Goal: Information Seeking & Learning: Learn about a topic

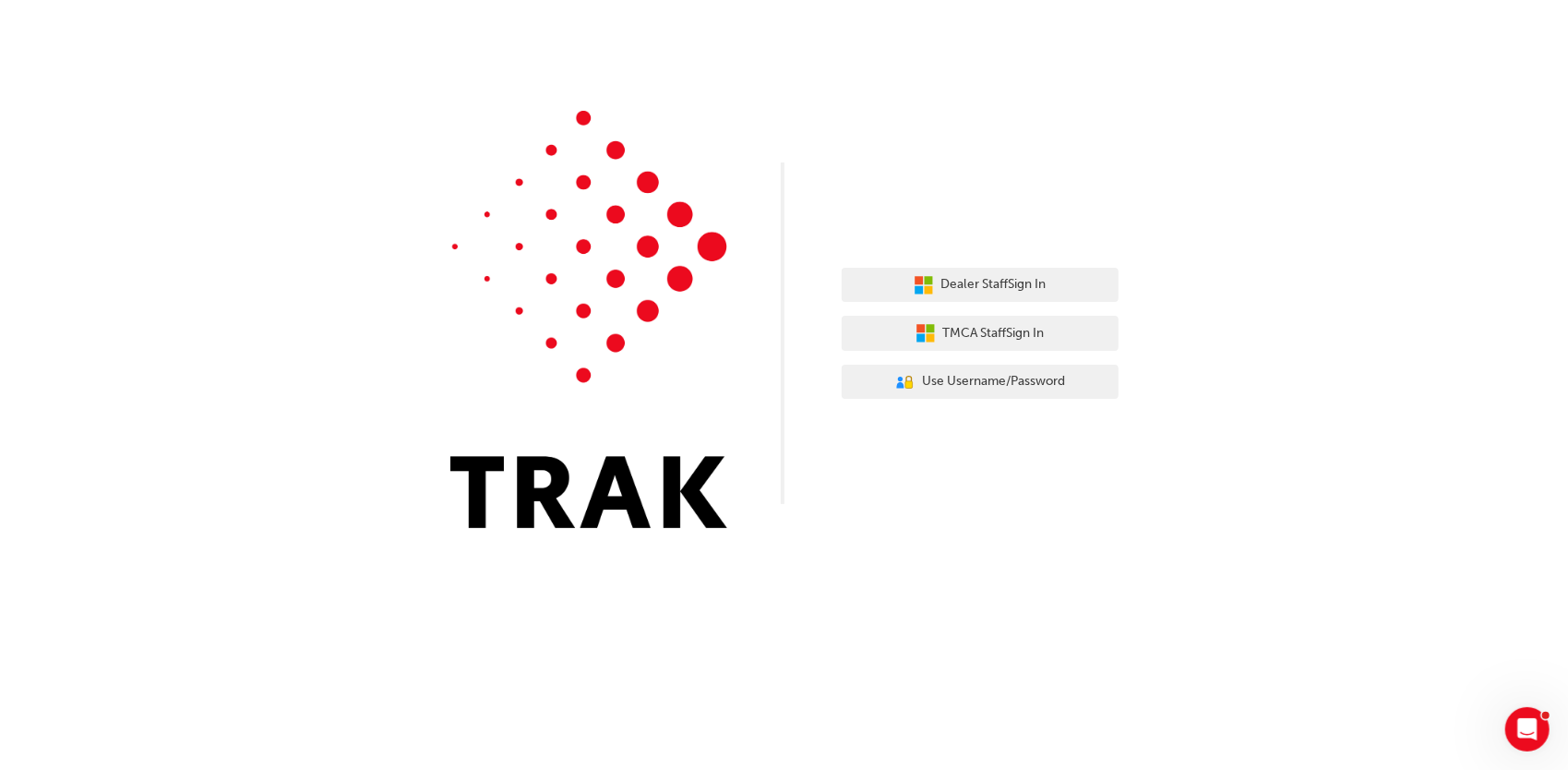
click at [1057, 304] on div "Dealer Staff Sign In TMCA Staff Sign In User Authentication Icon - Blue Person,…" at bounding box center [980, 334] width 277 height 160
click at [1061, 295] on button "Dealer Staff Sign In" at bounding box center [980, 286] width 277 height 35
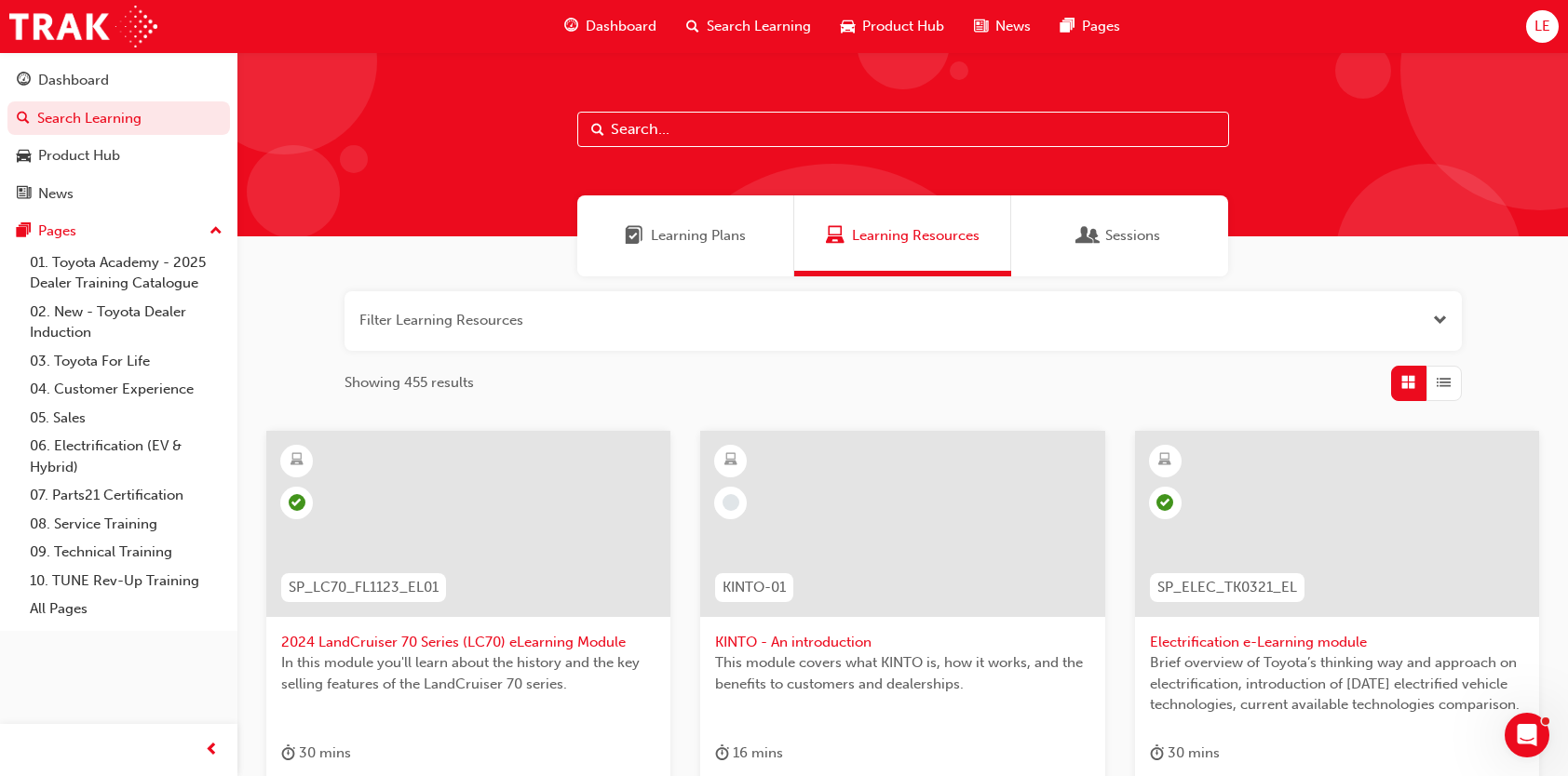
click at [662, 132] on input "text" at bounding box center [903, 129] width 652 height 36
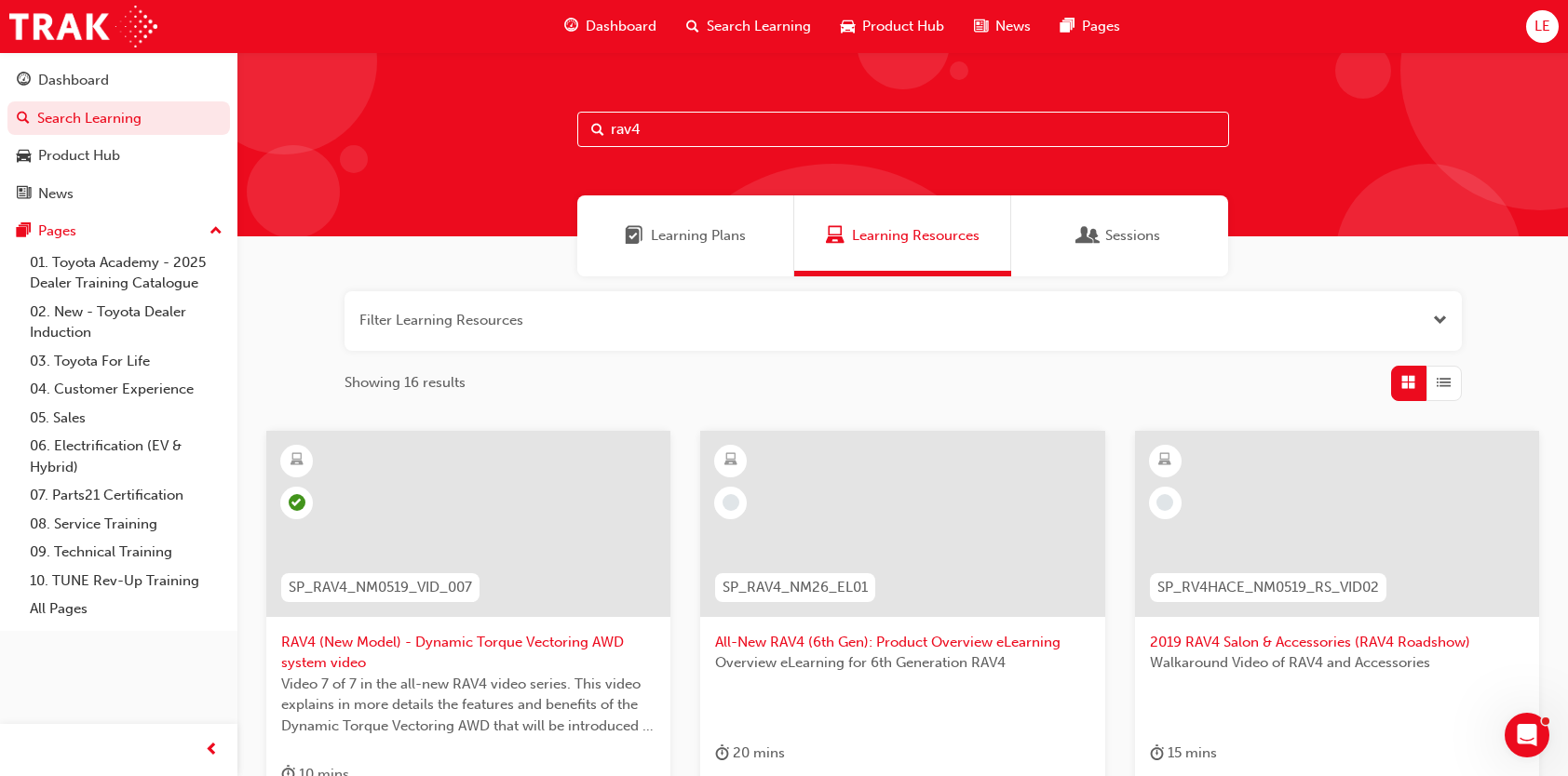
type input "rav4"
click at [953, 523] on div at bounding box center [902, 524] width 404 height 186
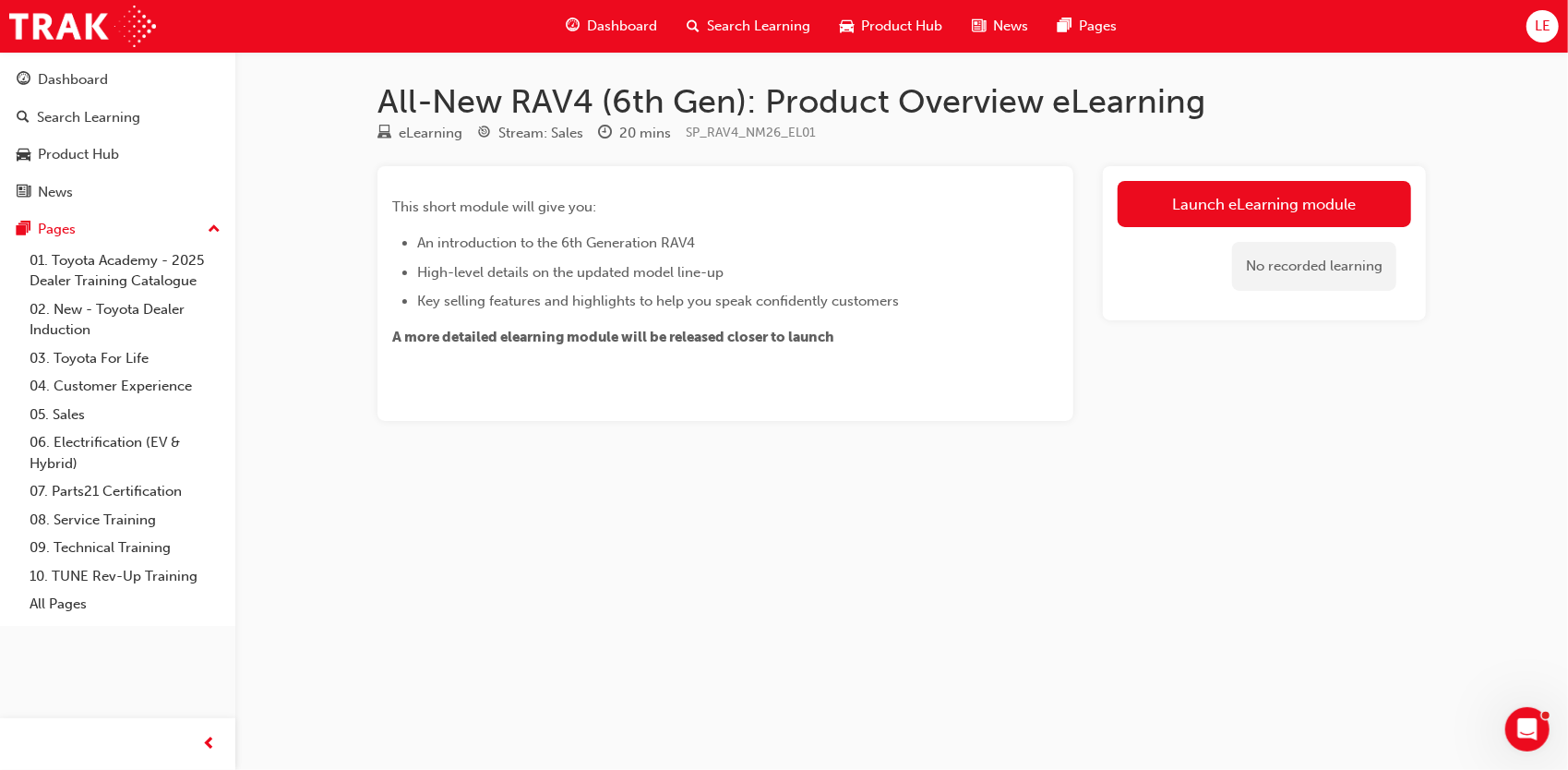
click at [1298, 177] on div "Launch eLearning module No recorded learning" at bounding box center [1264, 243] width 323 height 155
click at [1300, 193] on link "Launch eLearning module" at bounding box center [1264, 204] width 293 height 47
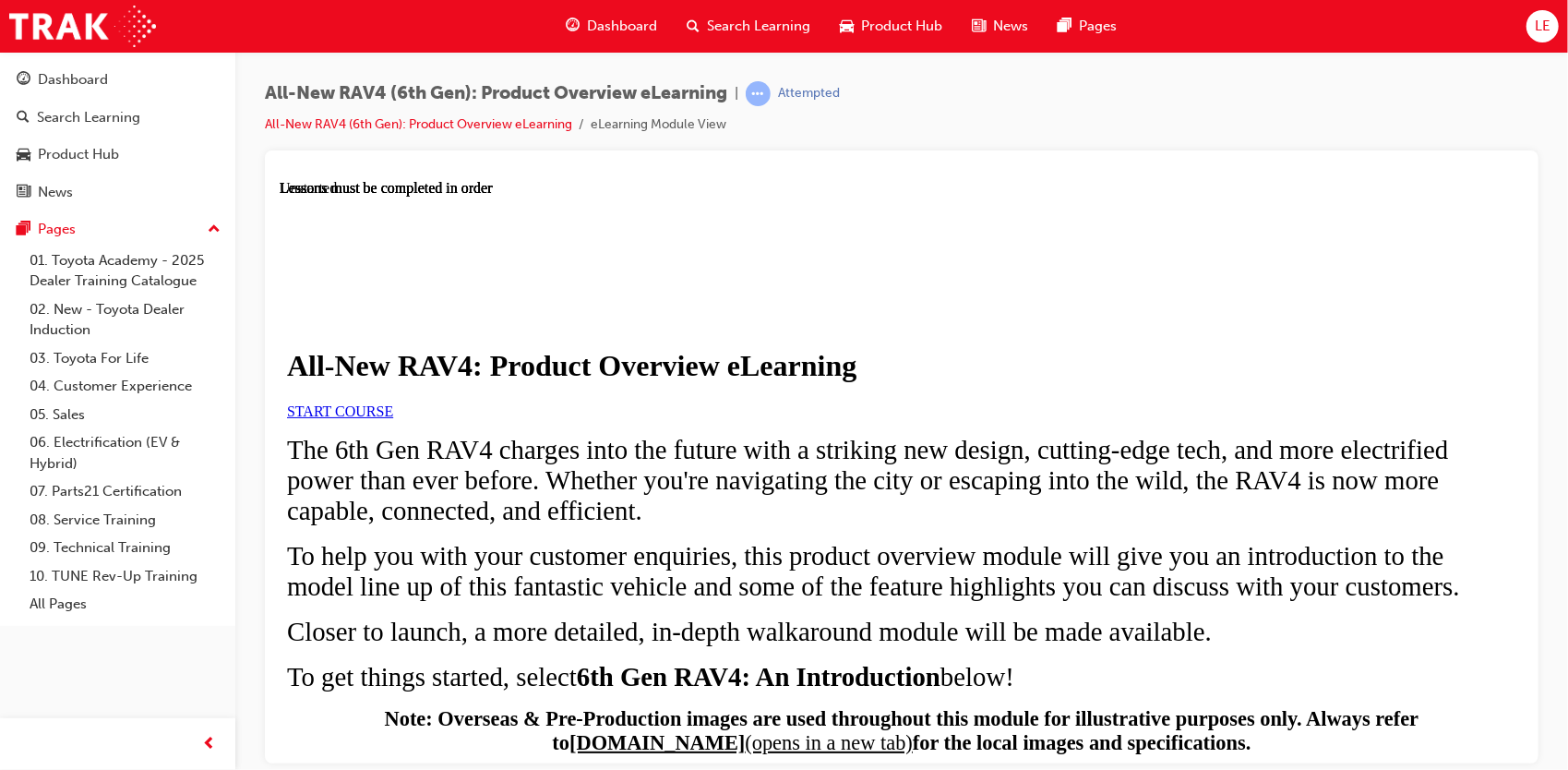
click at [392, 418] on span "START COURSE" at bounding box center [339, 410] width 106 height 16
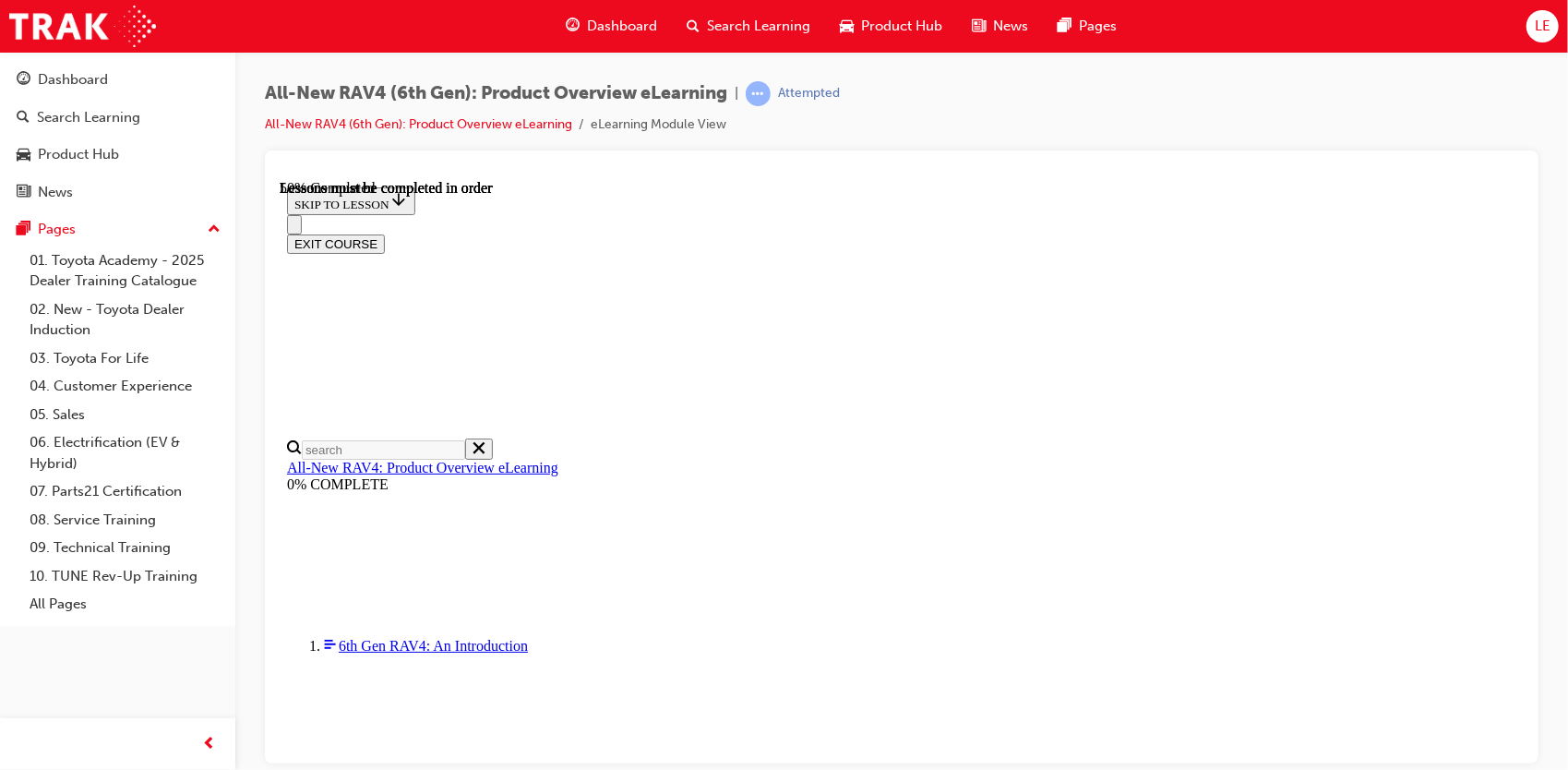
scroll to position [1726, 0]
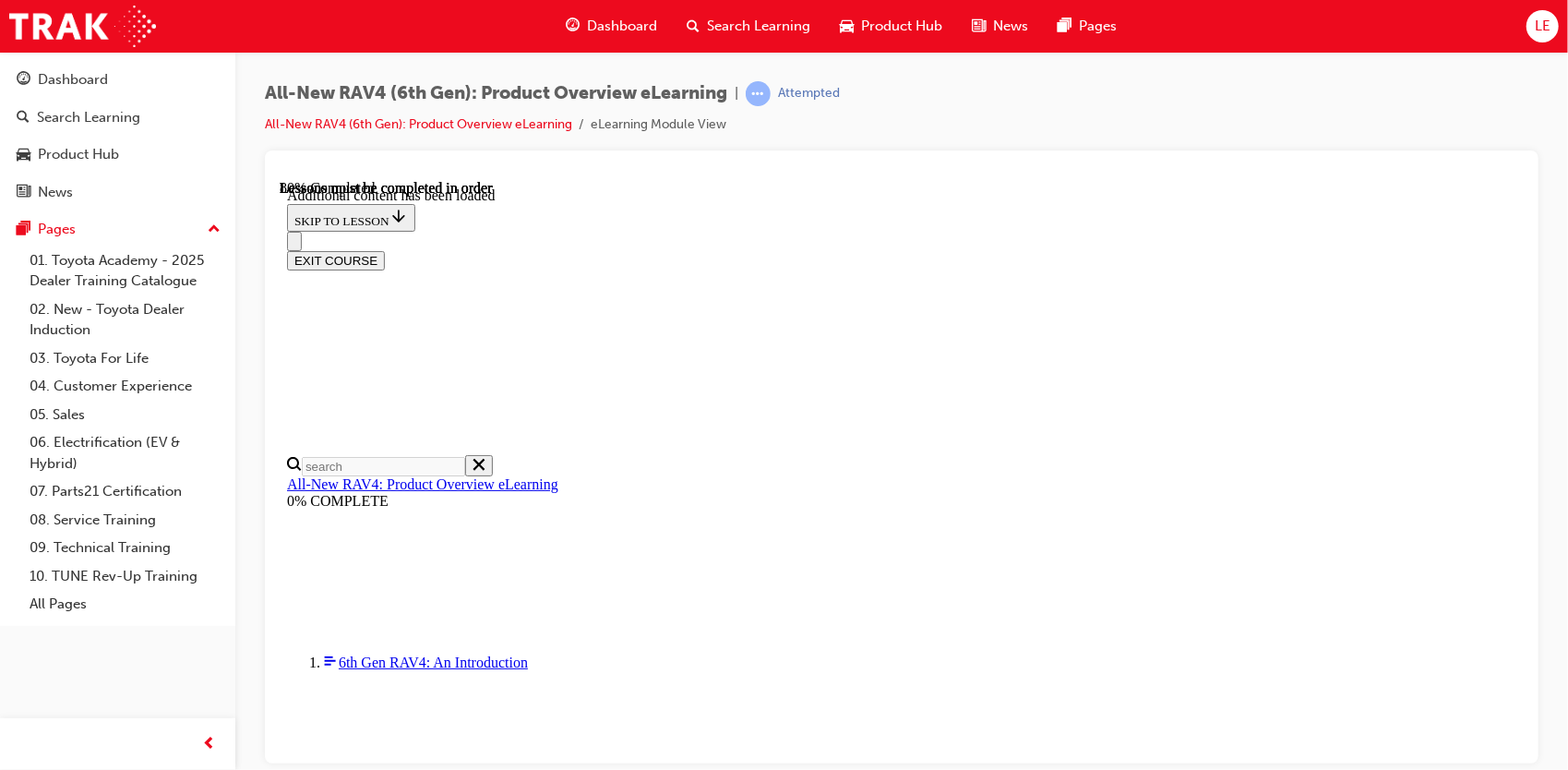
scroll to position [2254, 0]
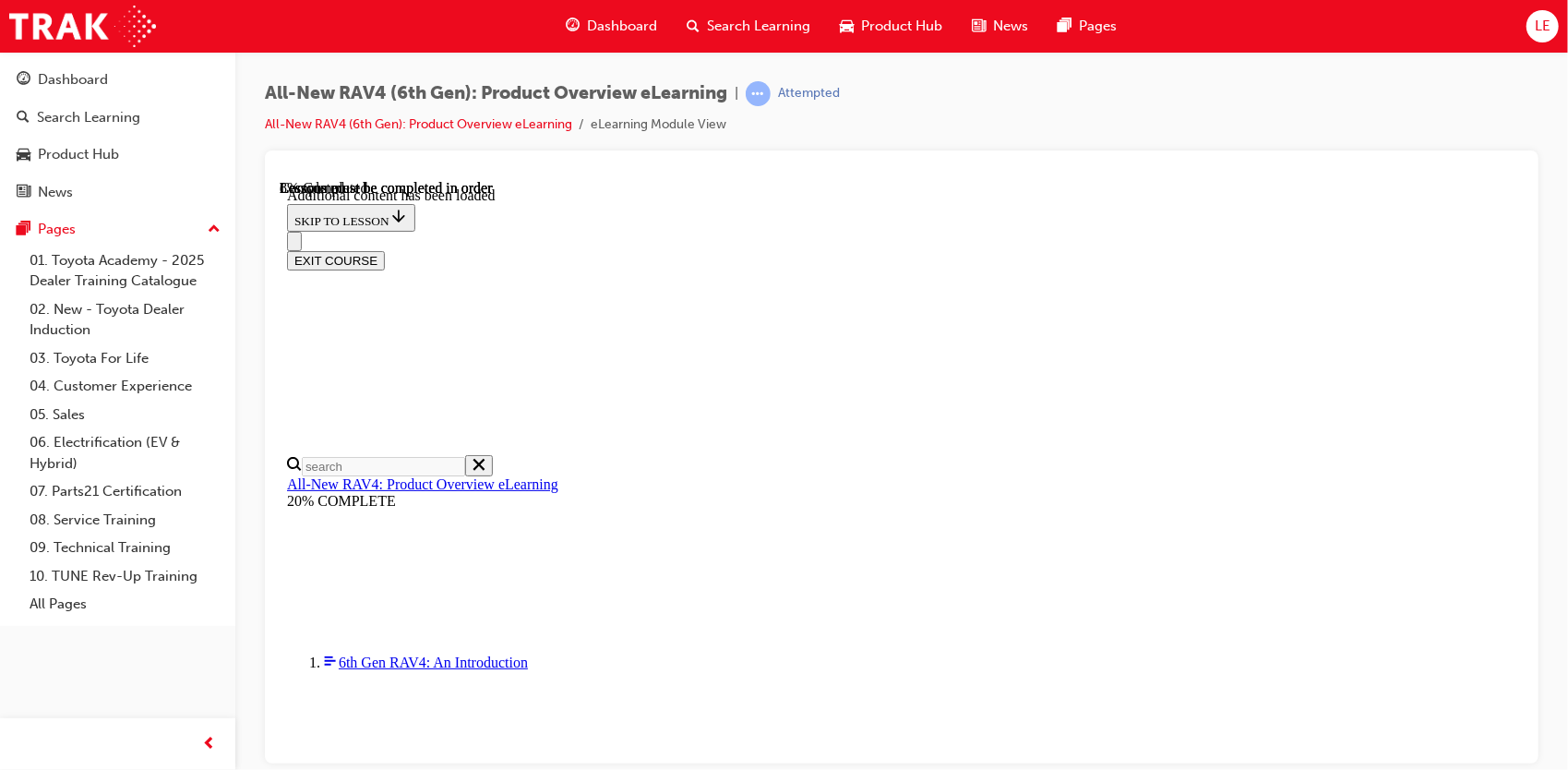
scroll to position [64, 0]
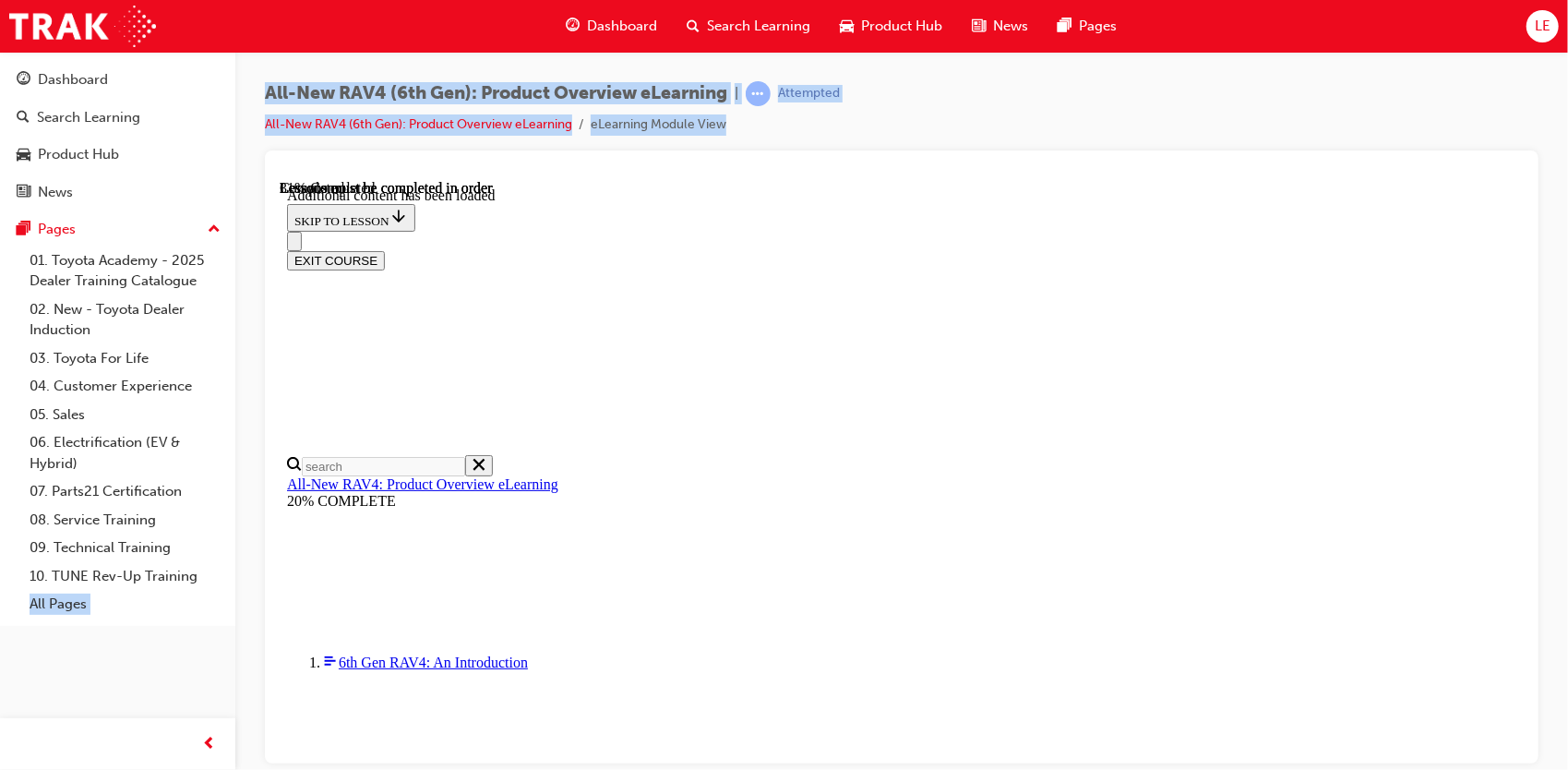
click at [0, 698] on html "Your version of Internet Explorer is outdated and not supported. Please upgrade…" at bounding box center [784, 385] width 1568 height 770
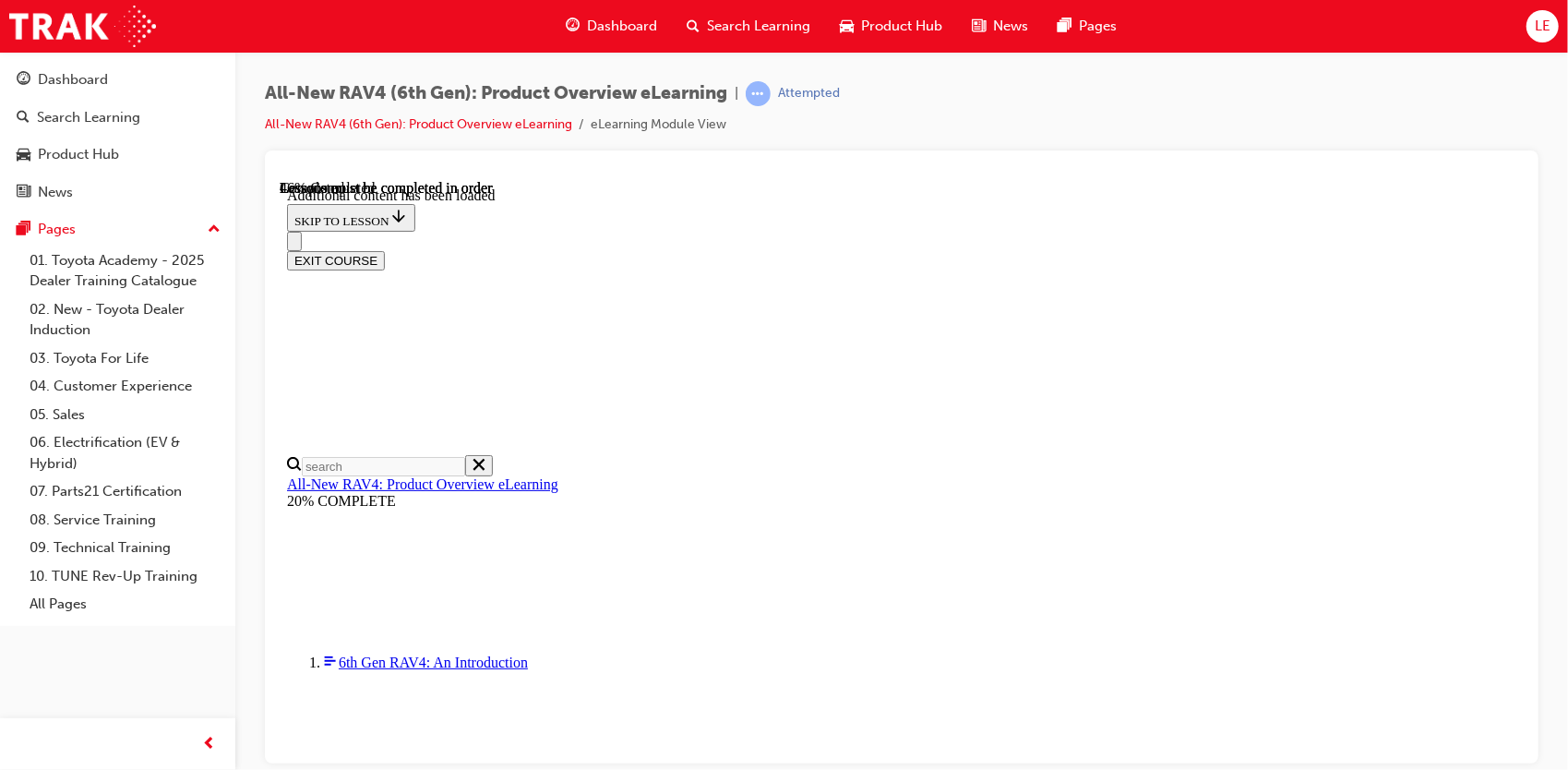
drag, startPoint x: 734, startPoint y: 229, endPoint x: 1299, endPoint y: 662, distance: 711.8
copy tbody "HEV 2WD HEV AWD PHEV 2WD PHEV AWD 2.5L HEV system 143 kW max output 2.5L HEV sy…"
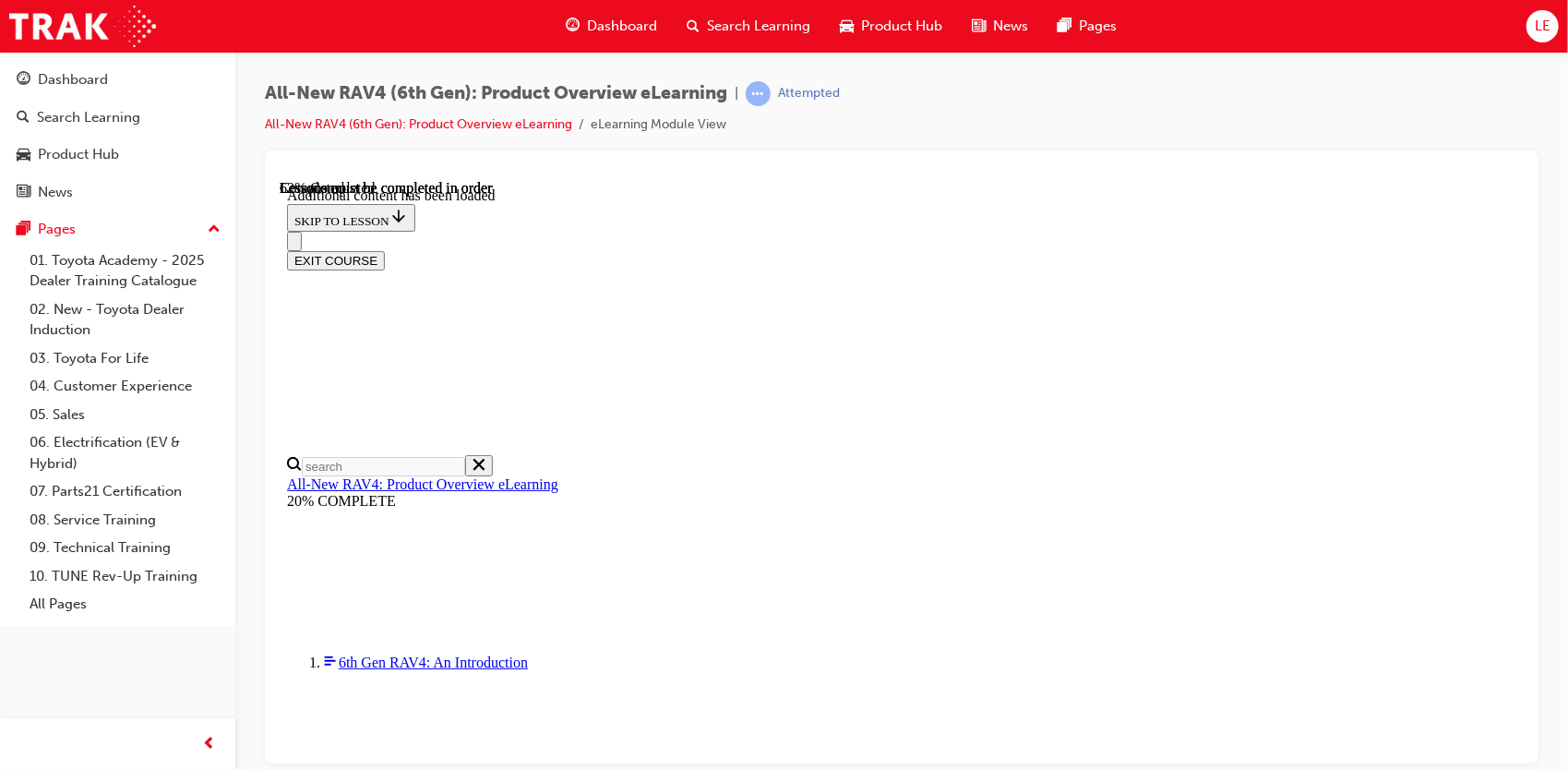
scroll to position [1940, 0]
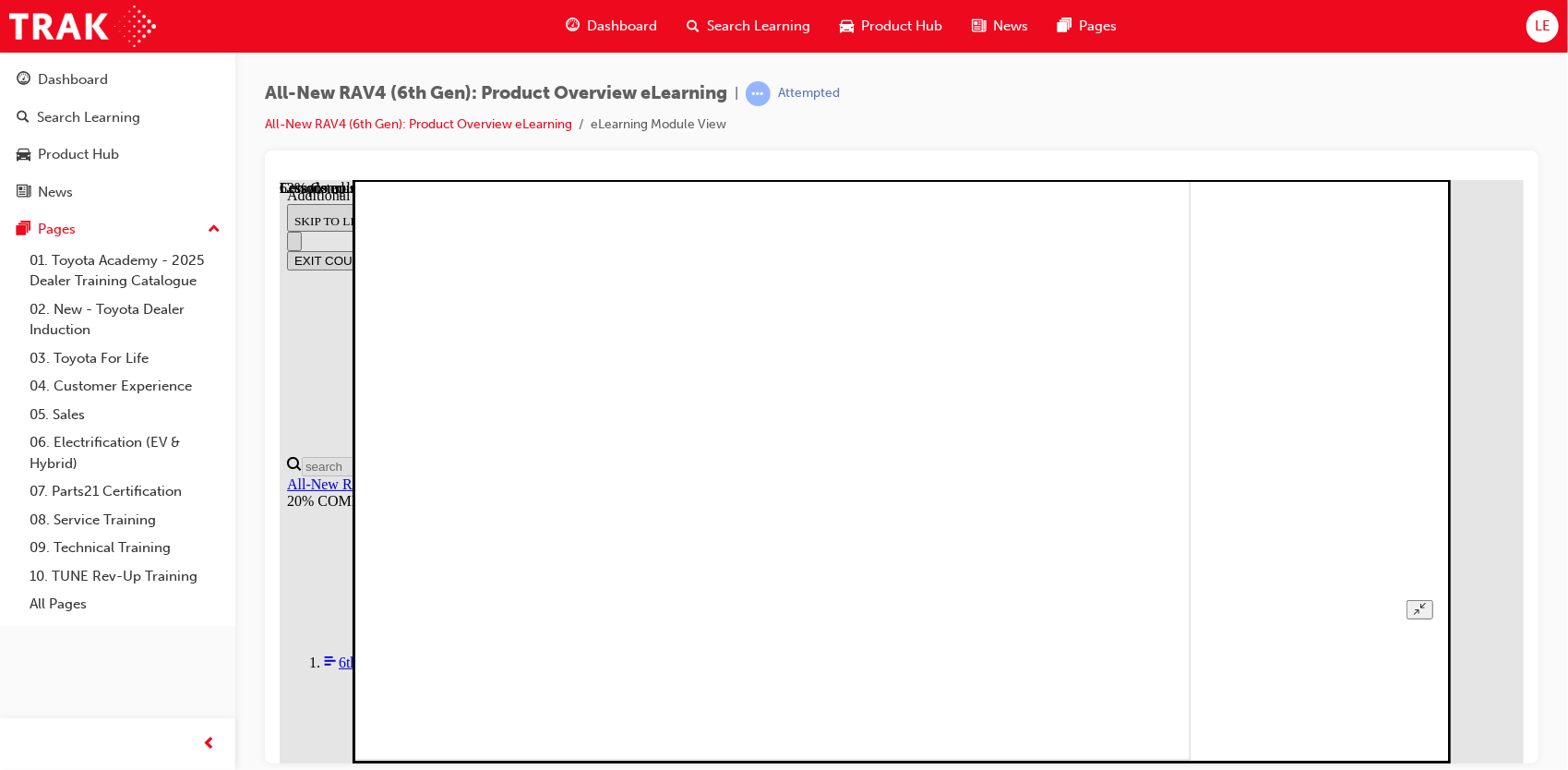
click at [1434, 224] on div at bounding box center [901, 324] width 1064 height 589
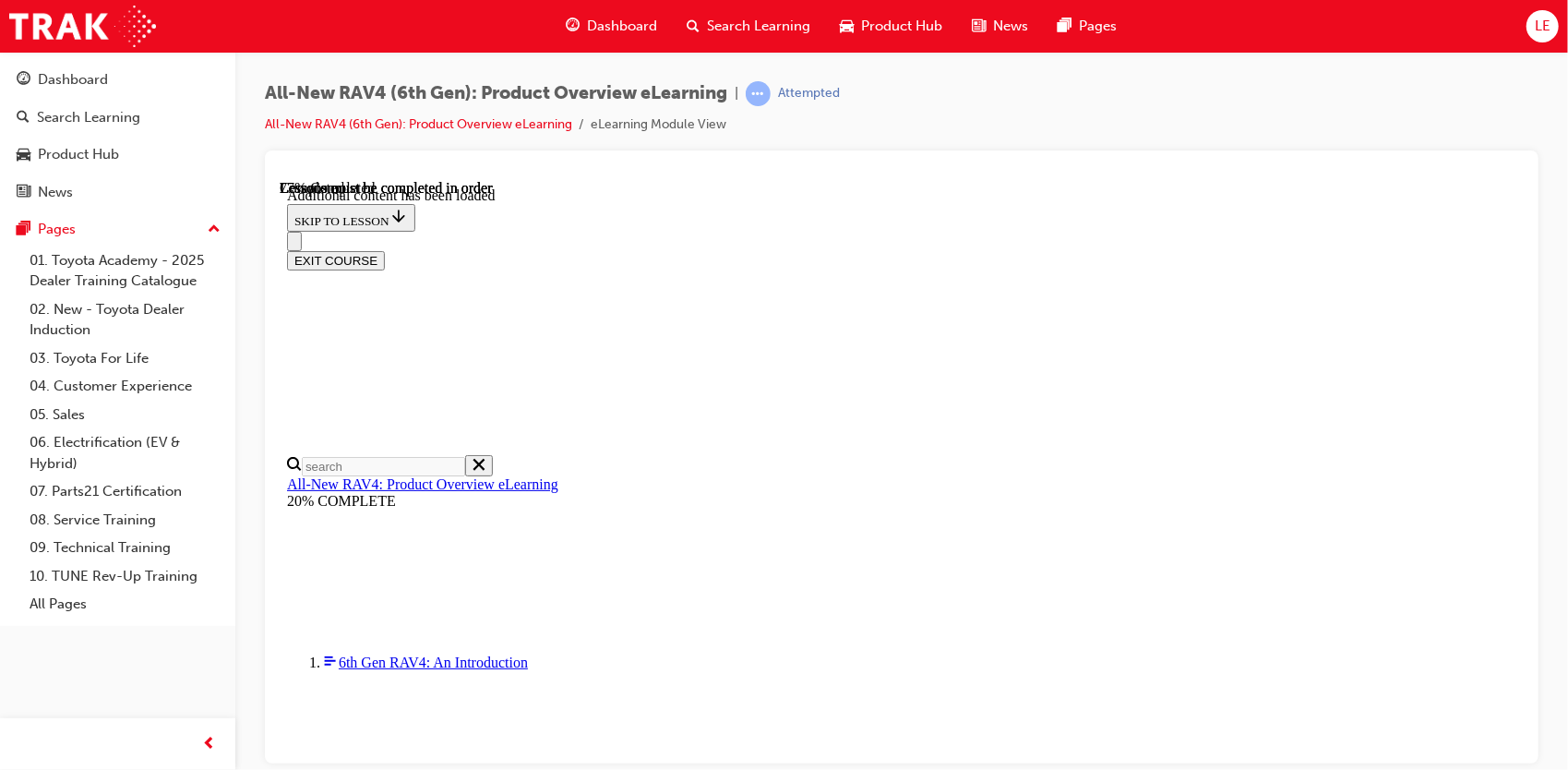
scroll to position [2587, 32]
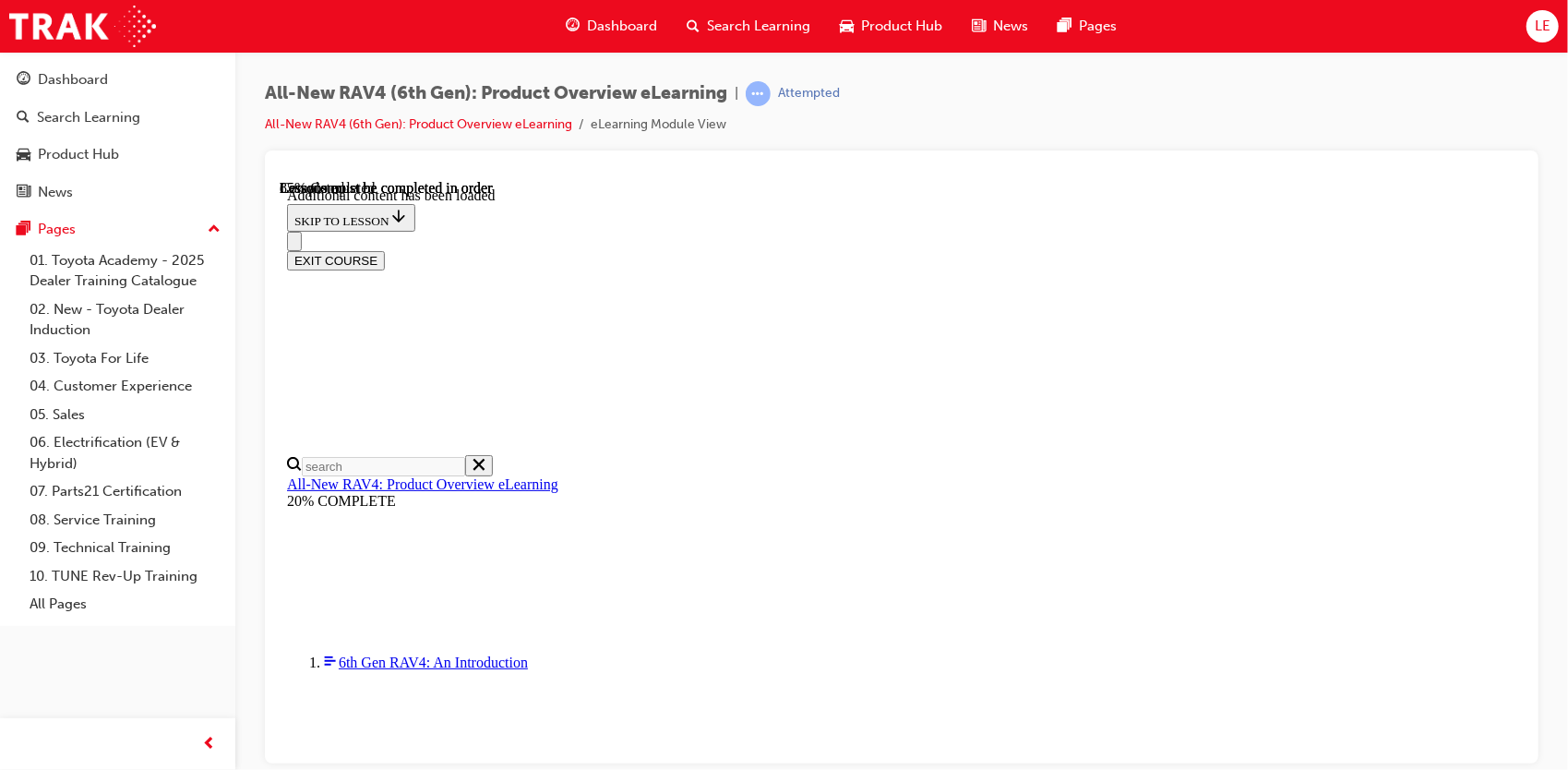
drag, startPoint x: 1152, startPoint y: 586, endPoint x: 684, endPoint y: 354, distance: 522.3
drag, startPoint x: 684, startPoint y: 354, endPoint x: 1132, endPoint y: 398, distance: 450.2
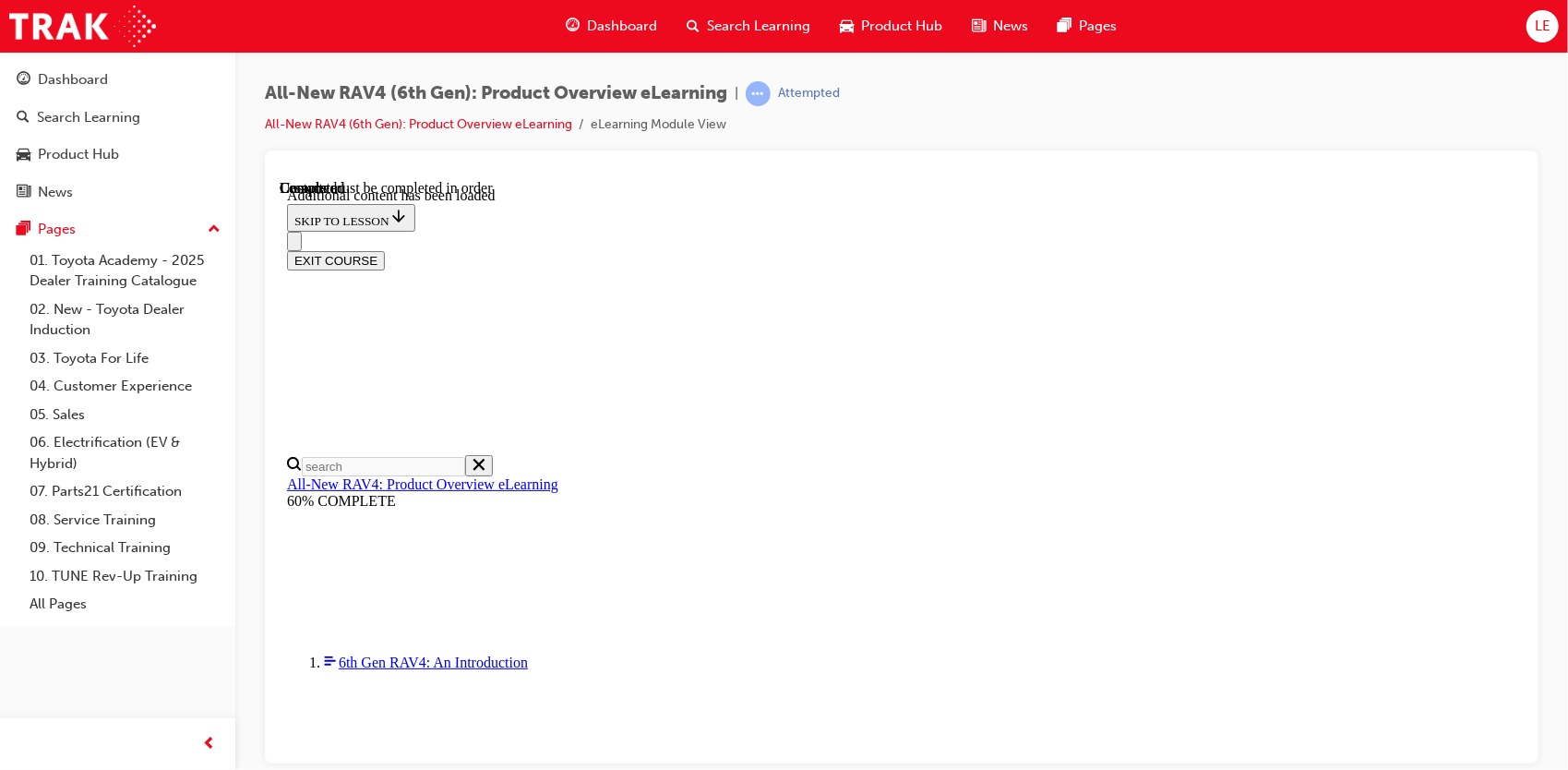
scroll to position [1399, 0]
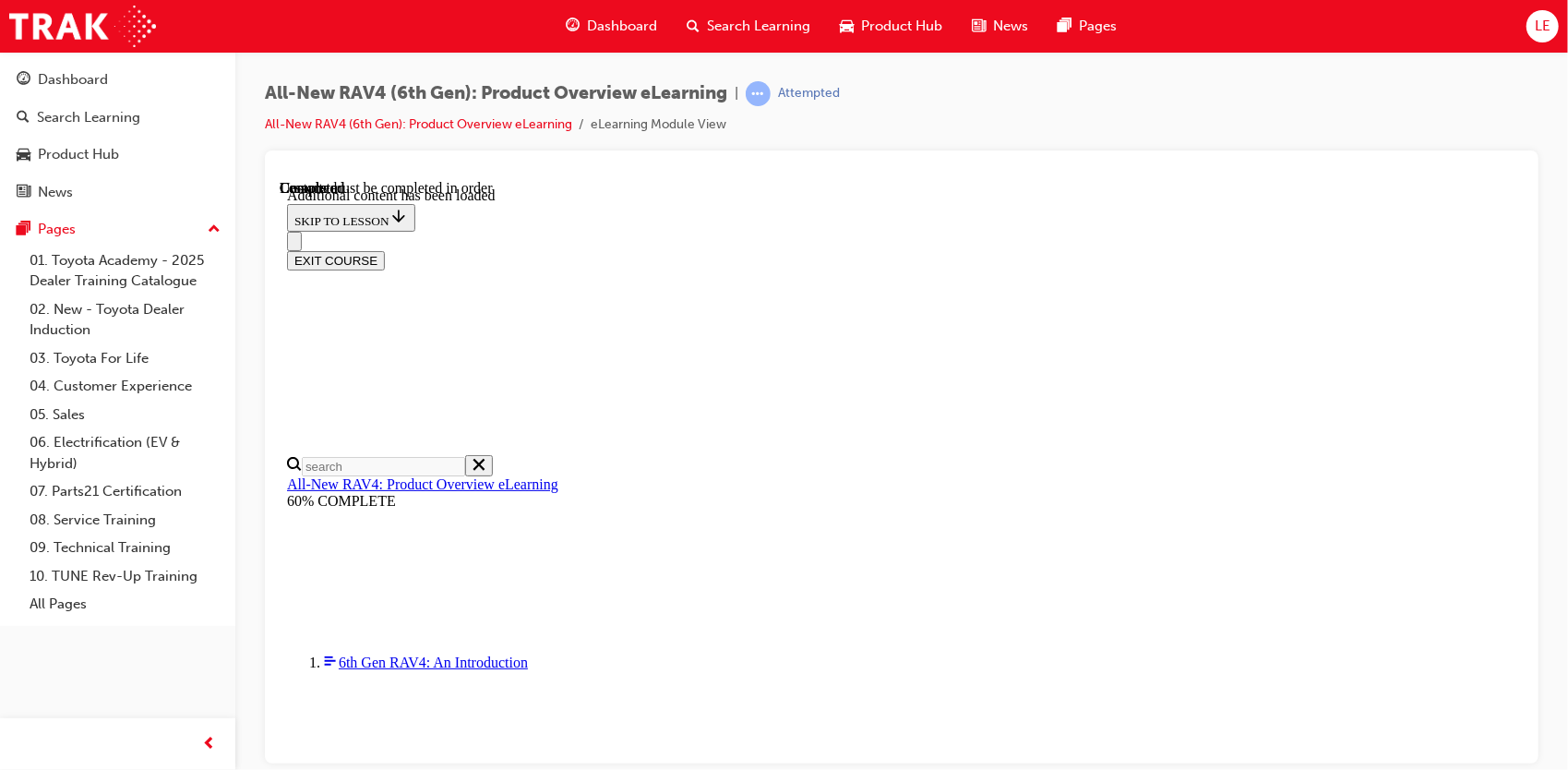
radio input "true"
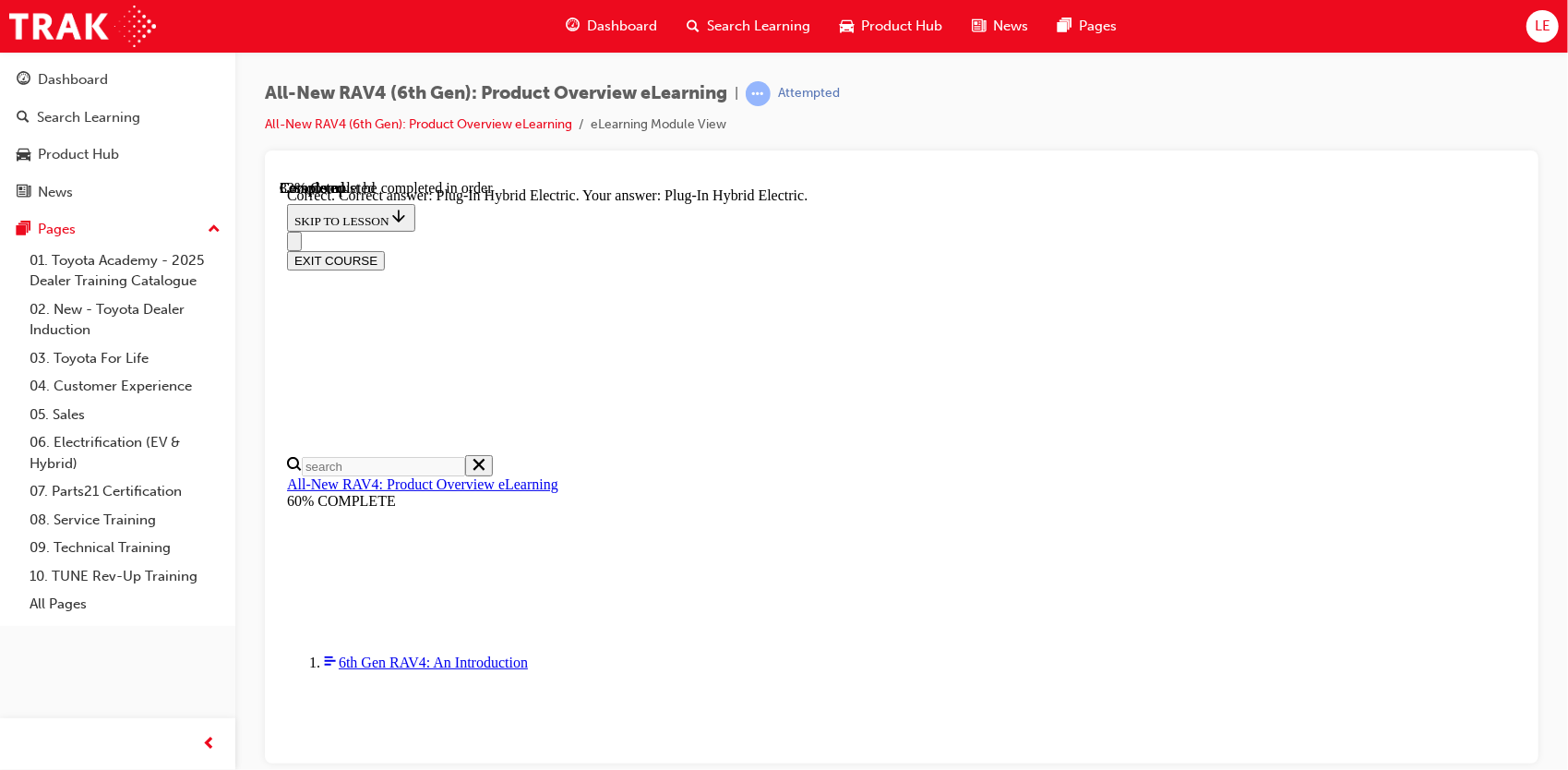
radio input "true"
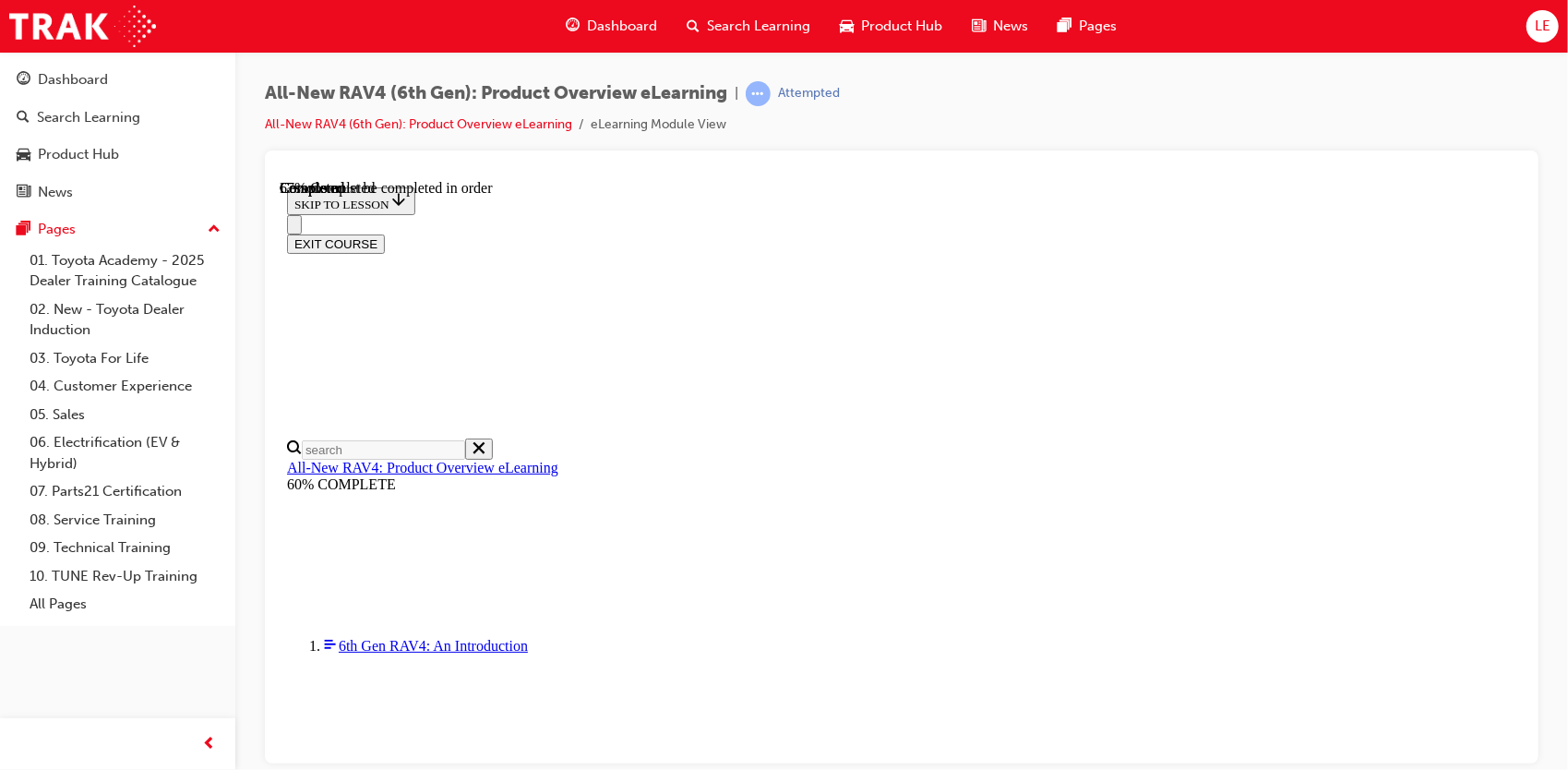
scroll to position [462, 0]
checkbox input "true"
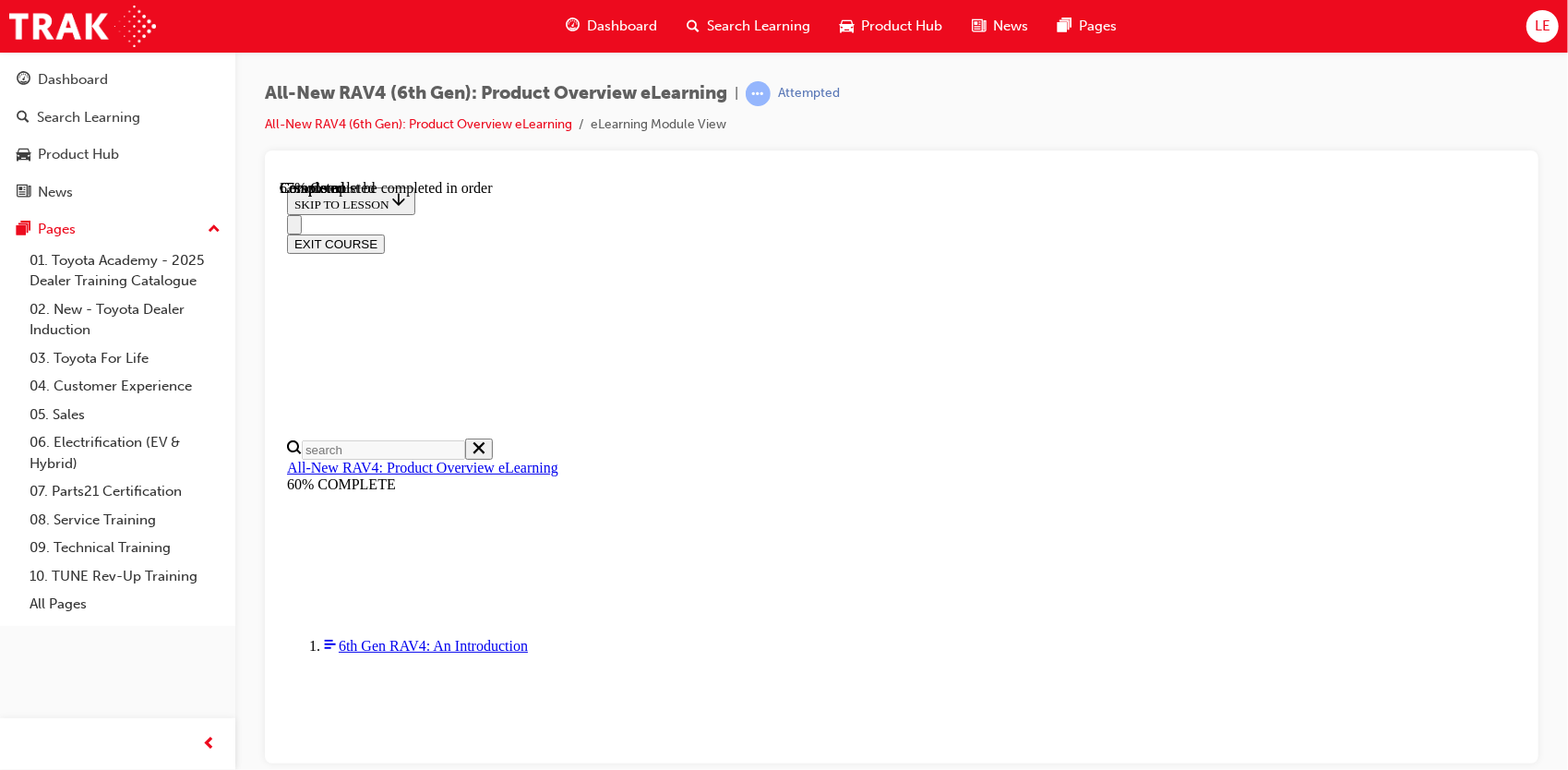
checkbox input "true"
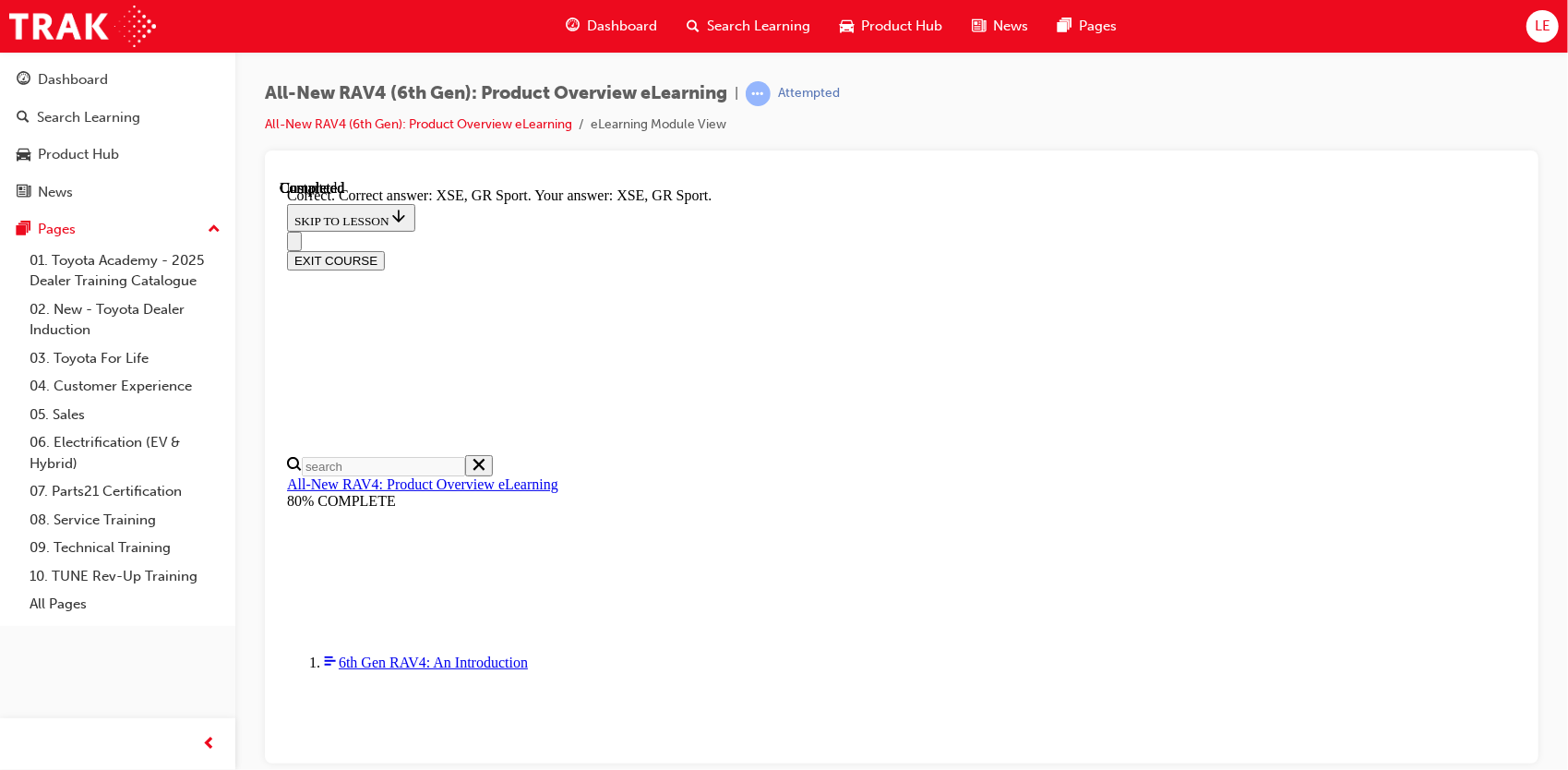
scroll to position [768, 0]
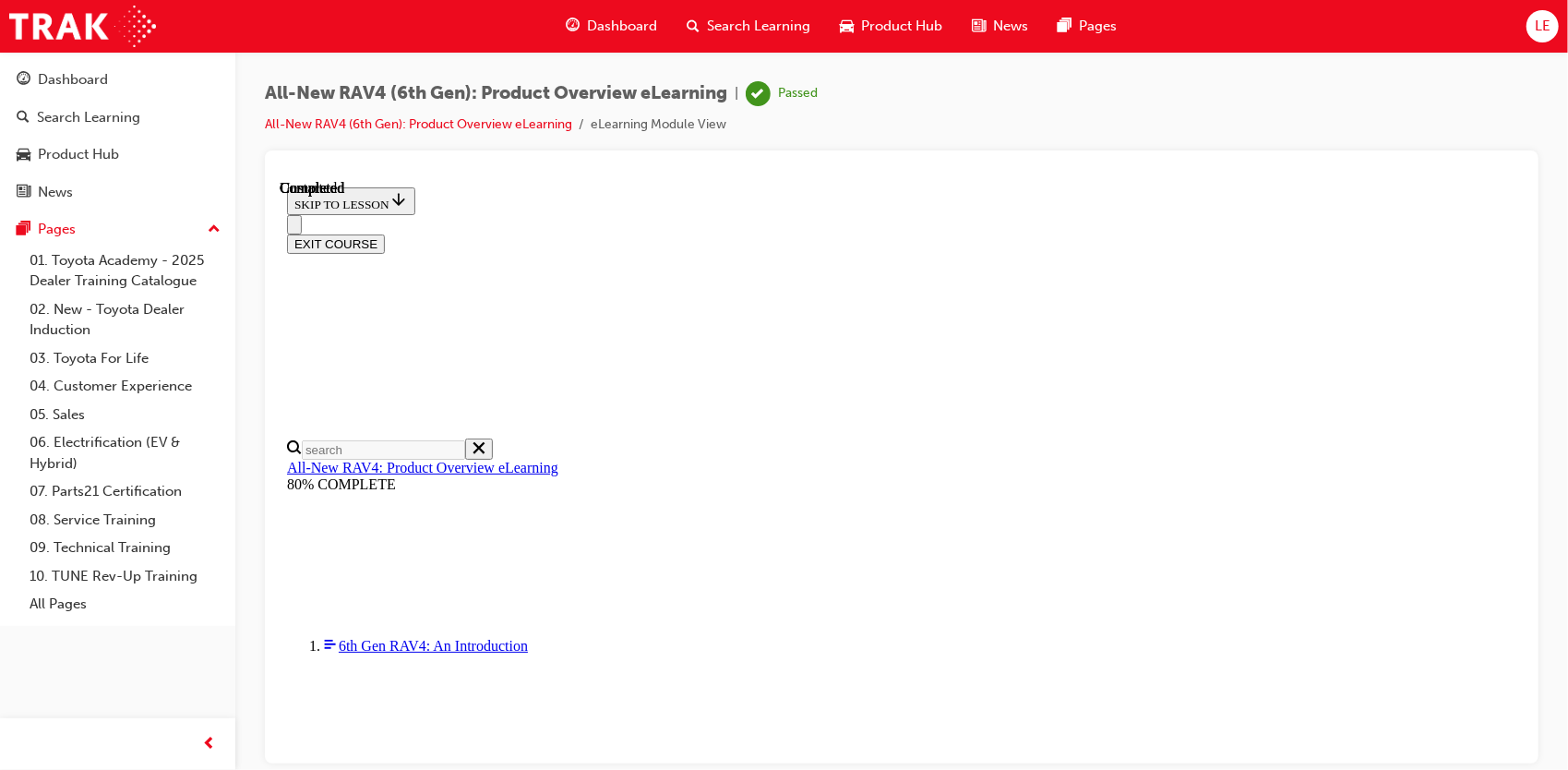
scroll to position [432, 0]
click at [384, 234] on button "EXIT COURSE" at bounding box center [334, 243] width 98 height 20
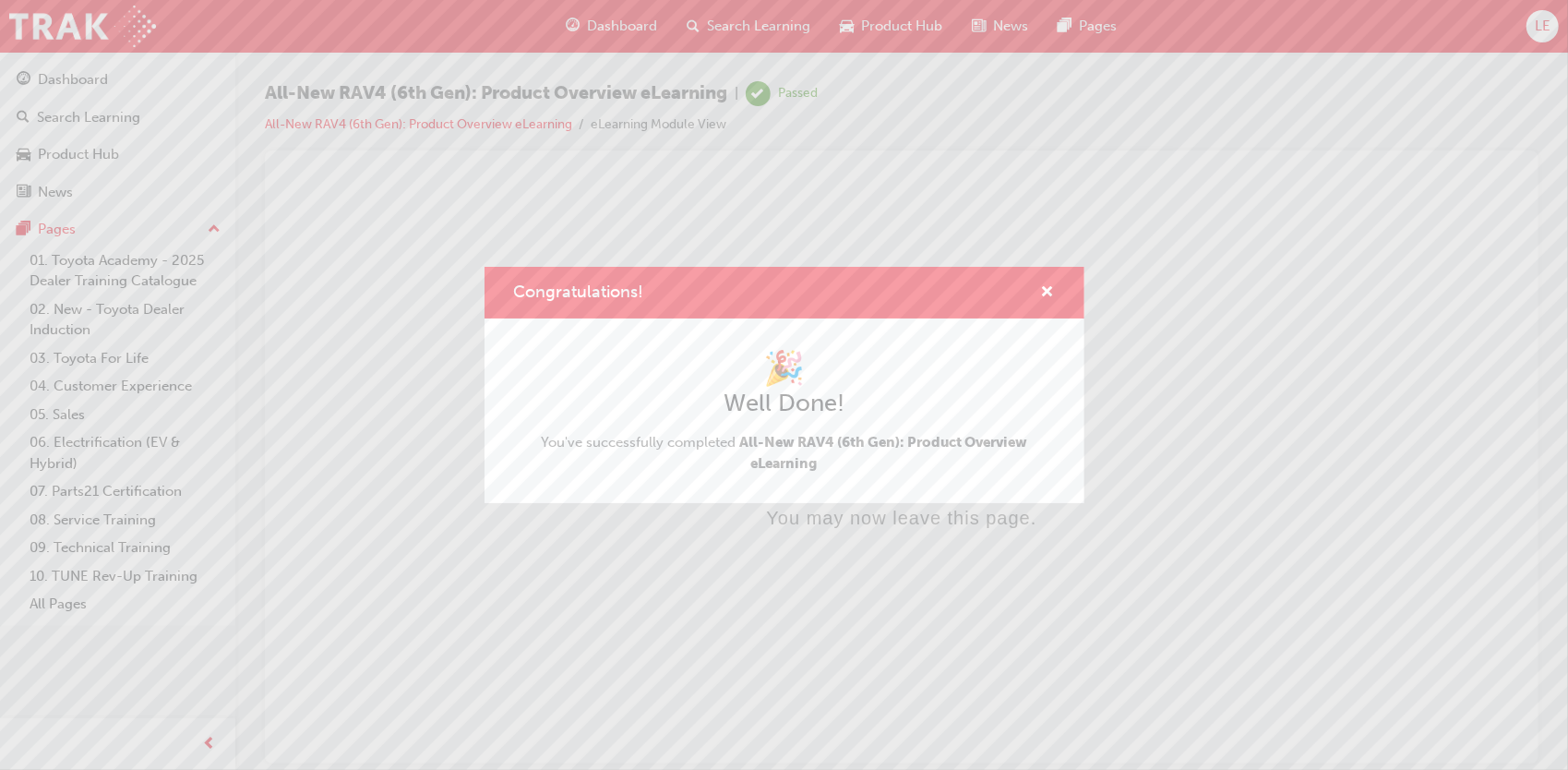
scroll to position [0, 0]
click at [1050, 293] on span "cross-icon" at bounding box center [1048, 293] width 14 height 17
